Goal: Task Accomplishment & Management: Complete application form

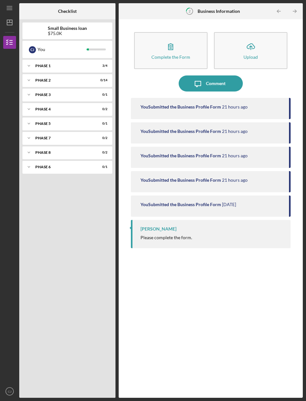
scroll to position [22, 0]
click at [91, 64] on div "Phase 1" at bounding box center [63, 66] width 56 height 4
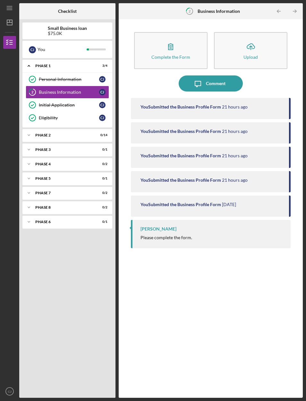
click at [193, 34] on button "Complete the Form Form" at bounding box center [171, 50] width 74 height 37
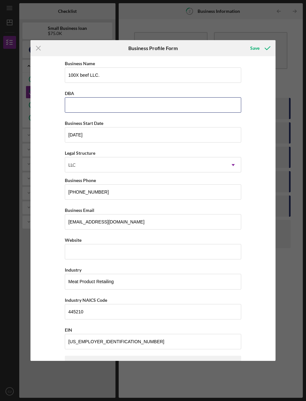
click at [224, 107] on input "DBA" at bounding box center [153, 104] width 177 height 15
type input "100X Beef"
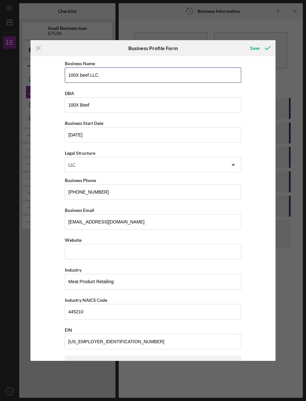
click at [169, 81] on input "100X beef LLC." at bounding box center [153, 74] width 177 height 15
click at [183, 72] on input "100X b" at bounding box center [153, 74] width 177 height 15
click at [176, 78] on input "100X b" at bounding box center [153, 74] width 177 height 15
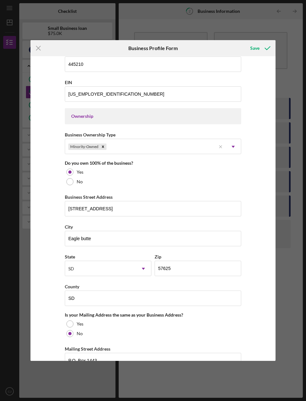
scroll to position [248, 0]
type input "100X Beef LLC"
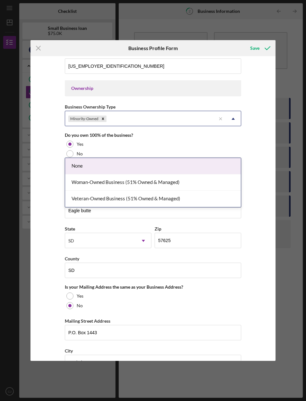
scroll to position [276, 0]
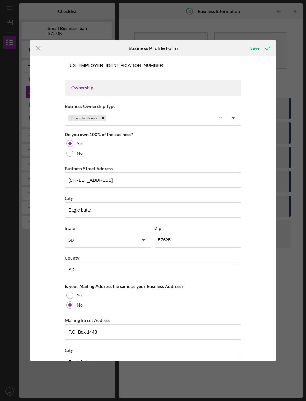
click at [267, 204] on div "Business Name 100X Beef LLC DBA 100X Beef Business Start Date [DATE] Legal Stru…" at bounding box center [152, 208] width 245 height 305
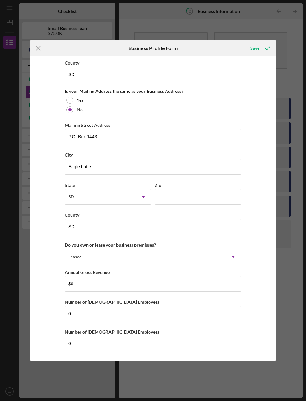
scroll to position [483, 0]
click at [224, 194] on input "Zip" at bounding box center [198, 196] width 87 height 15
type input "57625"
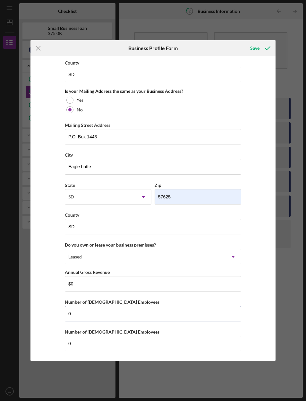
click at [172, 311] on input "0" at bounding box center [153, 313] width 177 height 15
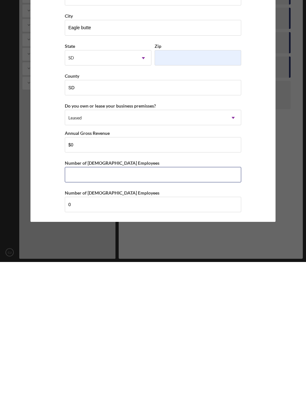
scroll to position [26, 0]
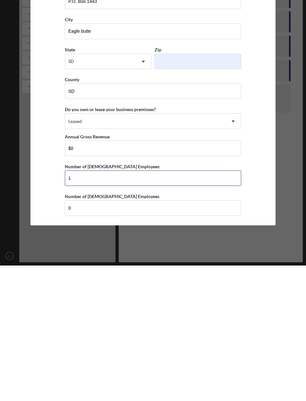
type input "1"
click at [259, 42] on button "Save" at bounding box center [260, 48] width 32 height 13
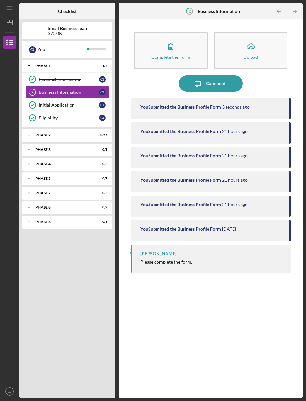
click at [92, 129] on div "Icon/Expander Phase 2 0 / 14" at bounding box center [67, 135] width 90 height 13
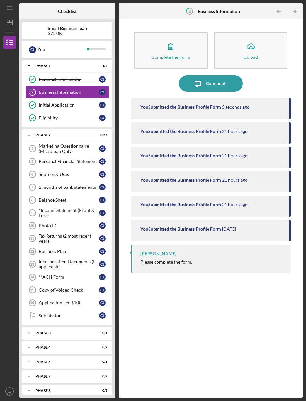
click at [89, 59] on div "Icon/Expander Phase 1 3 / 4" at bounding box center [67, 65] width 90 height 13
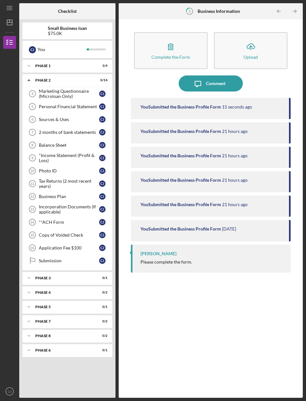
click at [100, 155] on div "[PERSON_NAME]" at bounding box center [102, 158] width 6 height 6
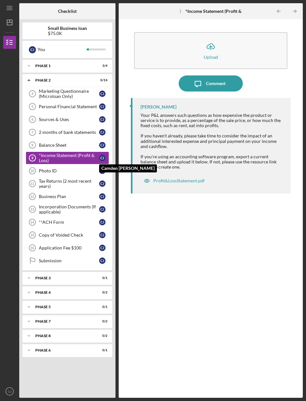
click at [186, 178] on div "Profit&LossStatement.pdf" at bounding box center [178, 180] width 51 height 5
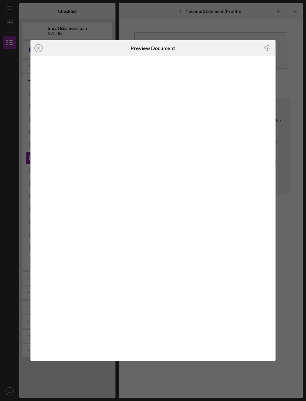
click at [267, 48] on icon "Icon/Download" at bounding box center [267, 48] width 14 height 14
